Goal: Information Seeking & Learning: Learn about a topic

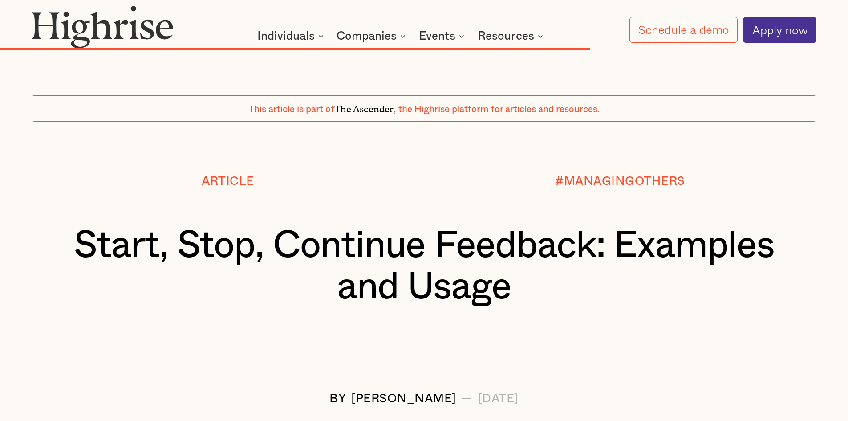
scroll to position [7436, 0]
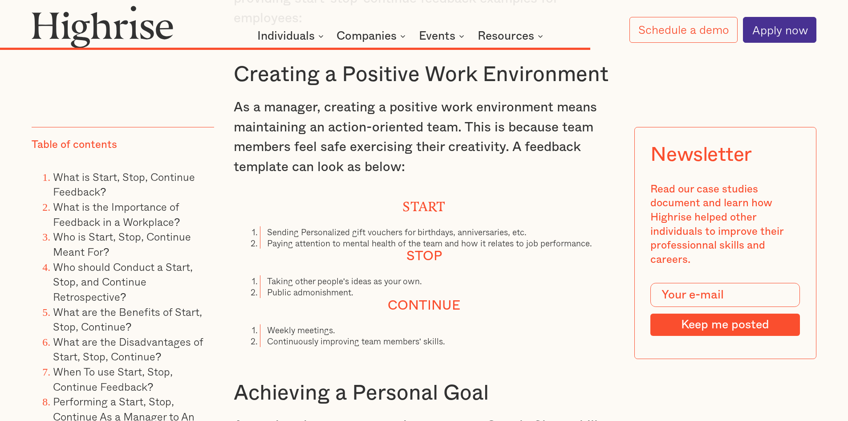
drag, startPoint x: 689, startPoint y: 72, endPoint x: 696, endPoint y: 81, distance: 11.7
drag, startPoint x: 707, startPoint y: 96, endPoint x: 703, endPoint y: 85, distance: 11.8
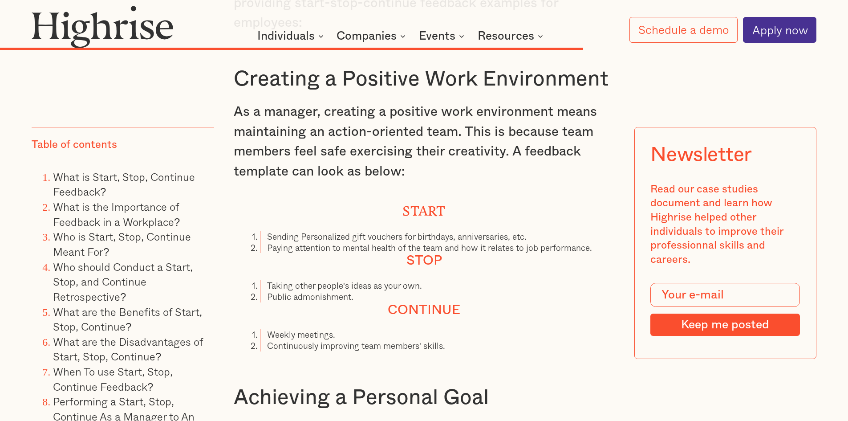
scroll to position [7465, 0]
